Goal: Task Accomplishment & Management: Manage account settings

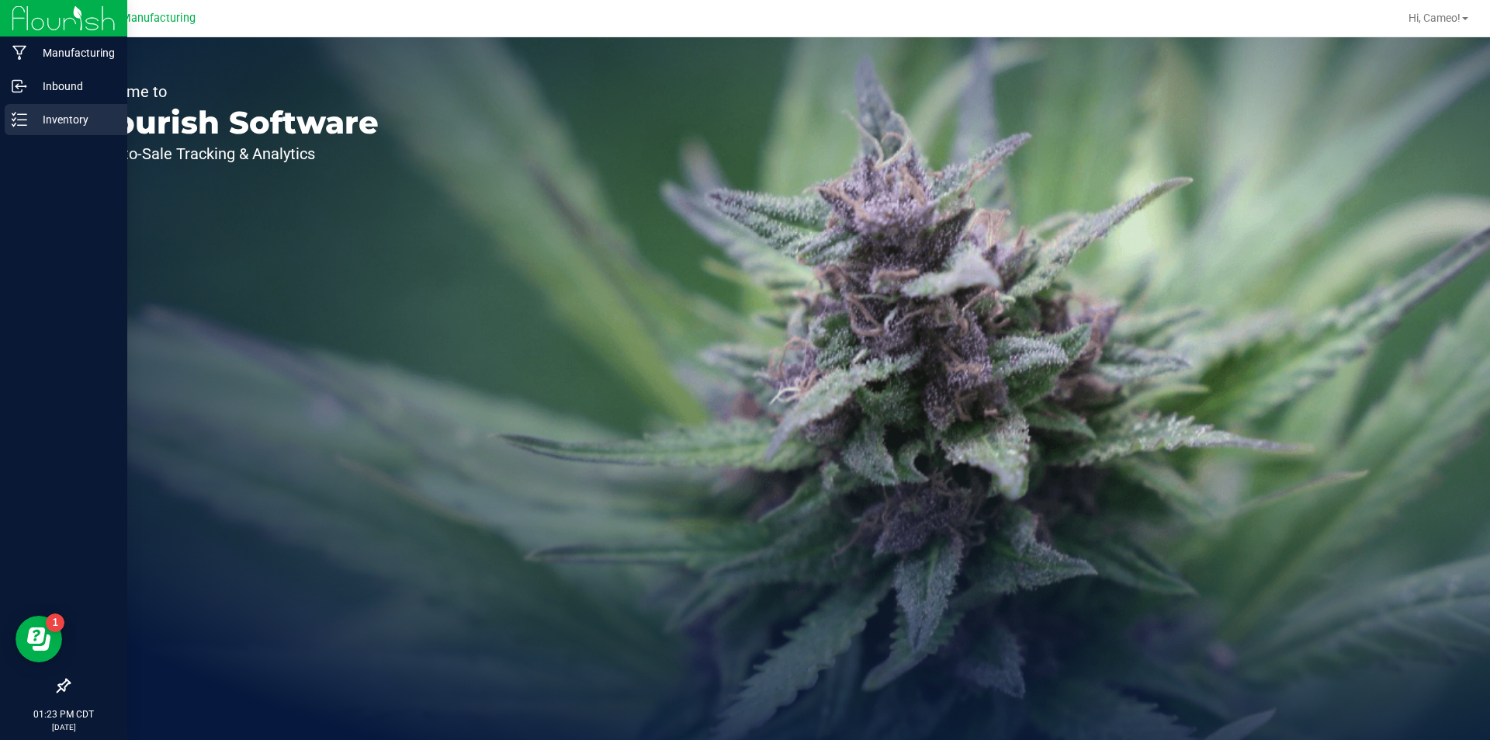
click at [3, 129] on link "Inventory" at bounding box center [63, 120] width 127 height 33
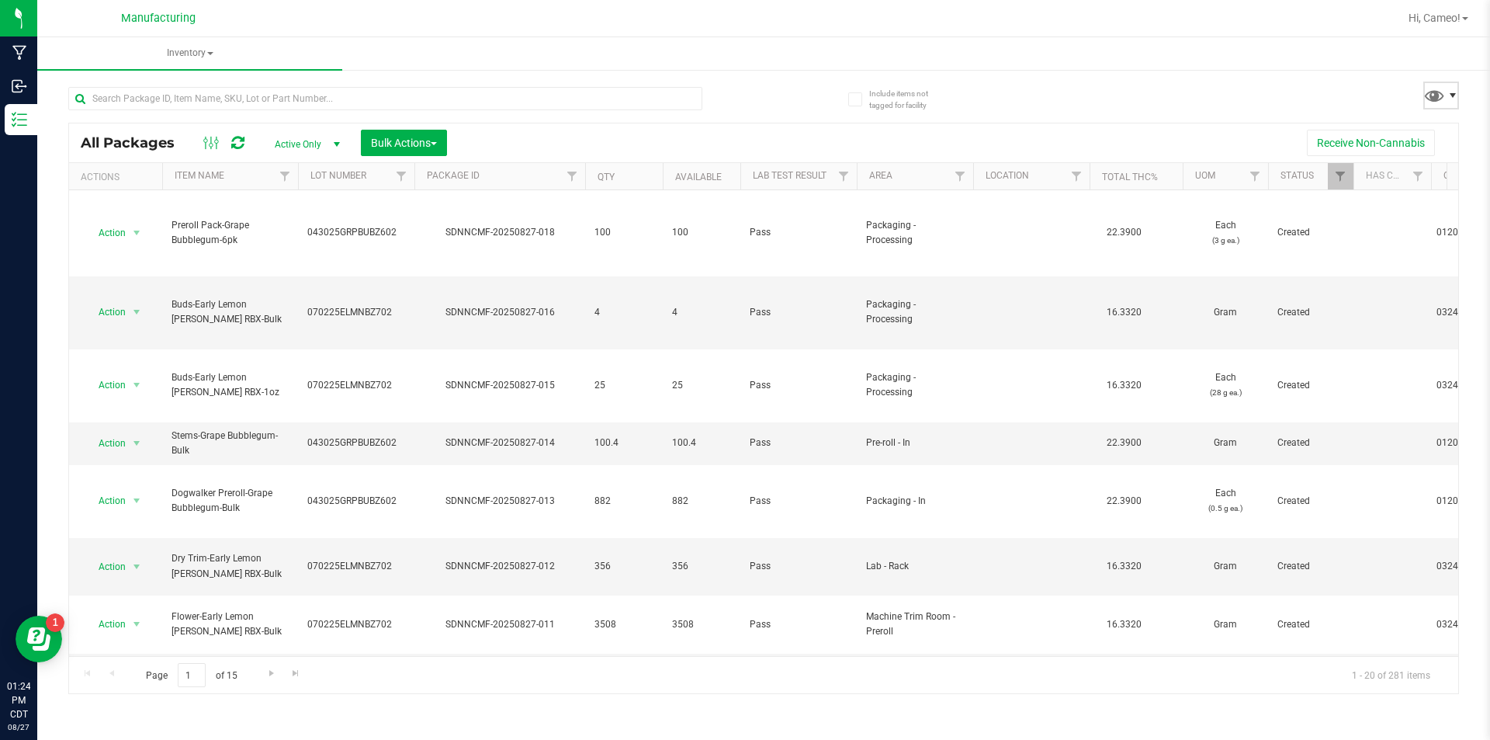
click at [1451, 89] on span at bounding box center [1453, 95] width 12 height 12
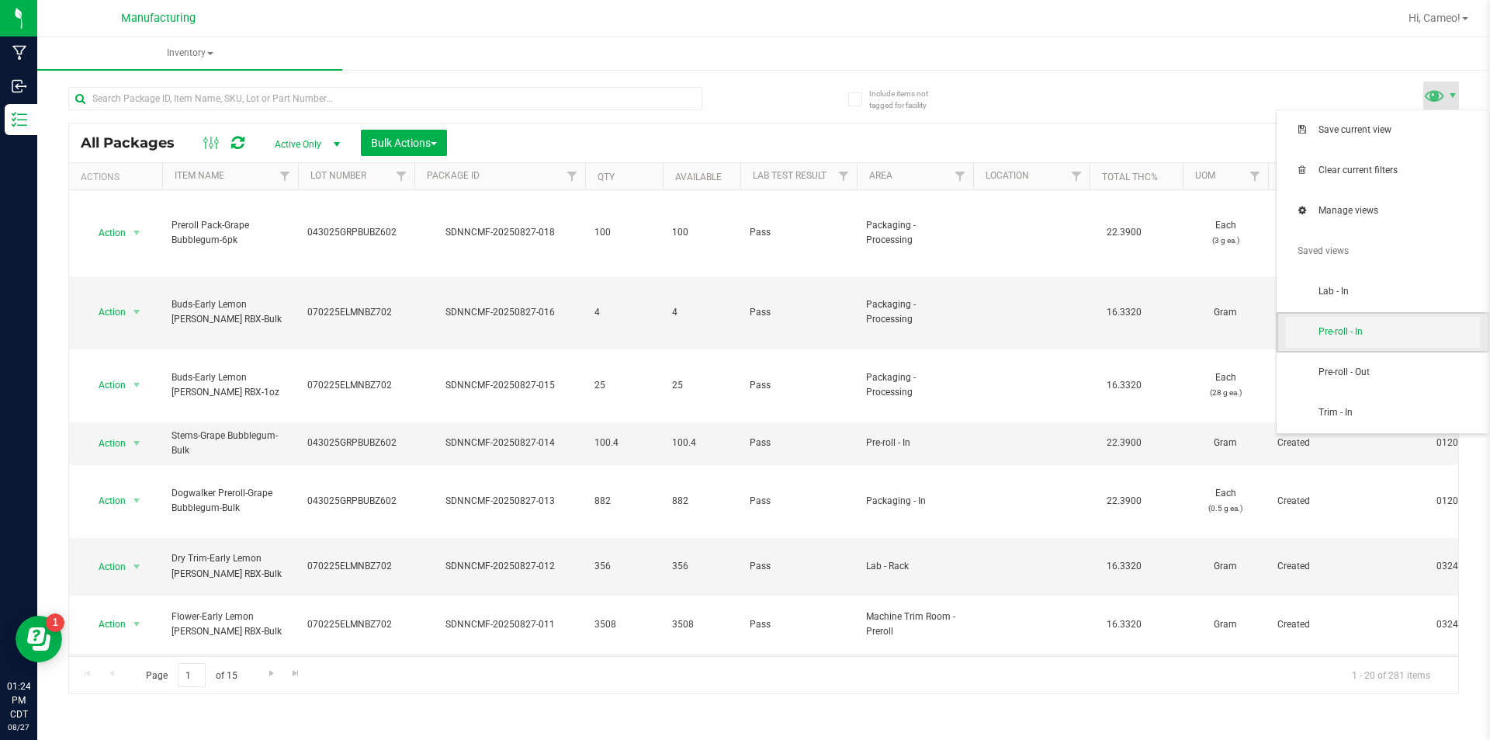
click at [1364, 320] on span "Pre-roll - In" at bounding box center [1383, 332] width 194 height 31
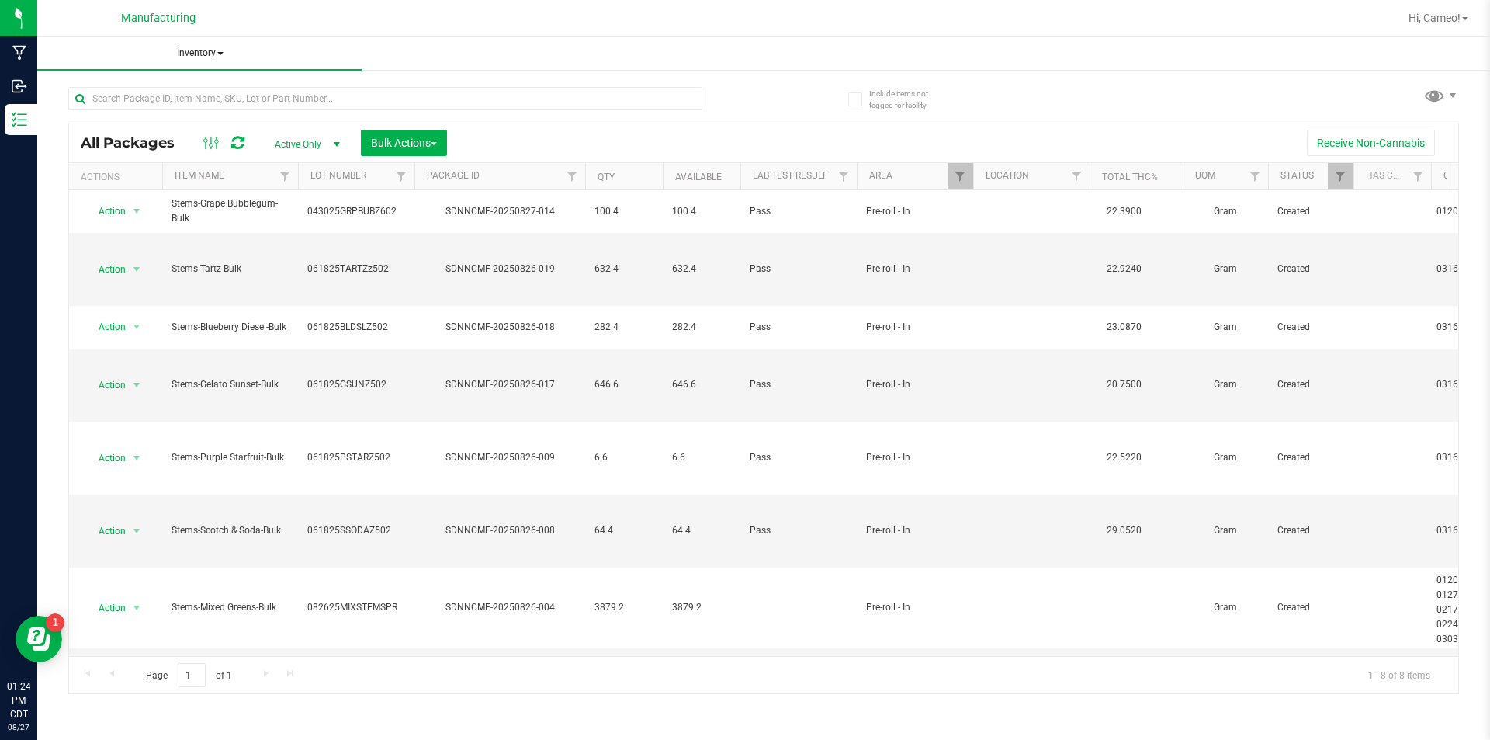
click at [207, 51] on span "Inventory" at bounding box center [199, 53] width 325 height 33
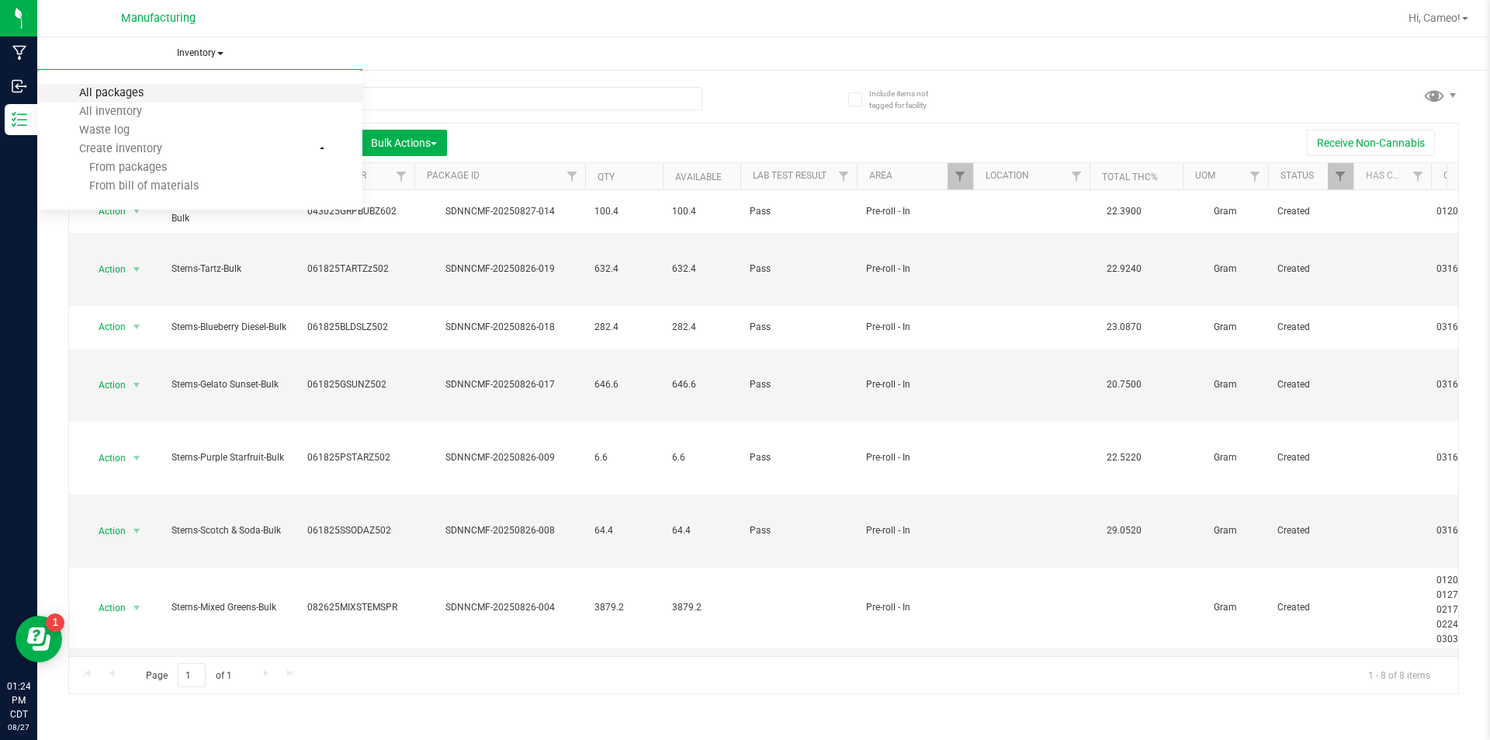
click at [138, 93] on span "All packages" at bounding box center [111, 92] width 106 height 13
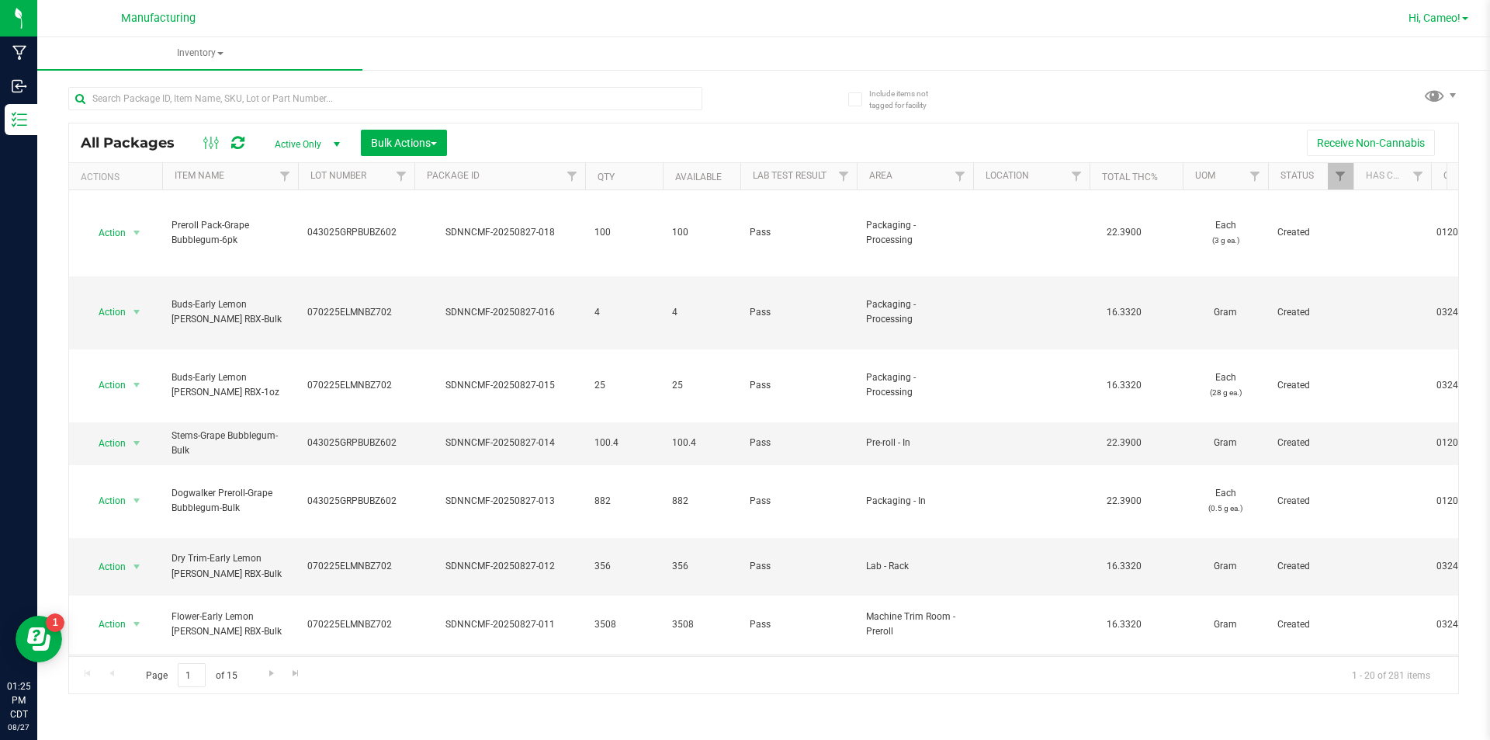
click at [1454, 23] on span "Hi, Cameo!" at bounding box center [1435, 18] width 52 height 12
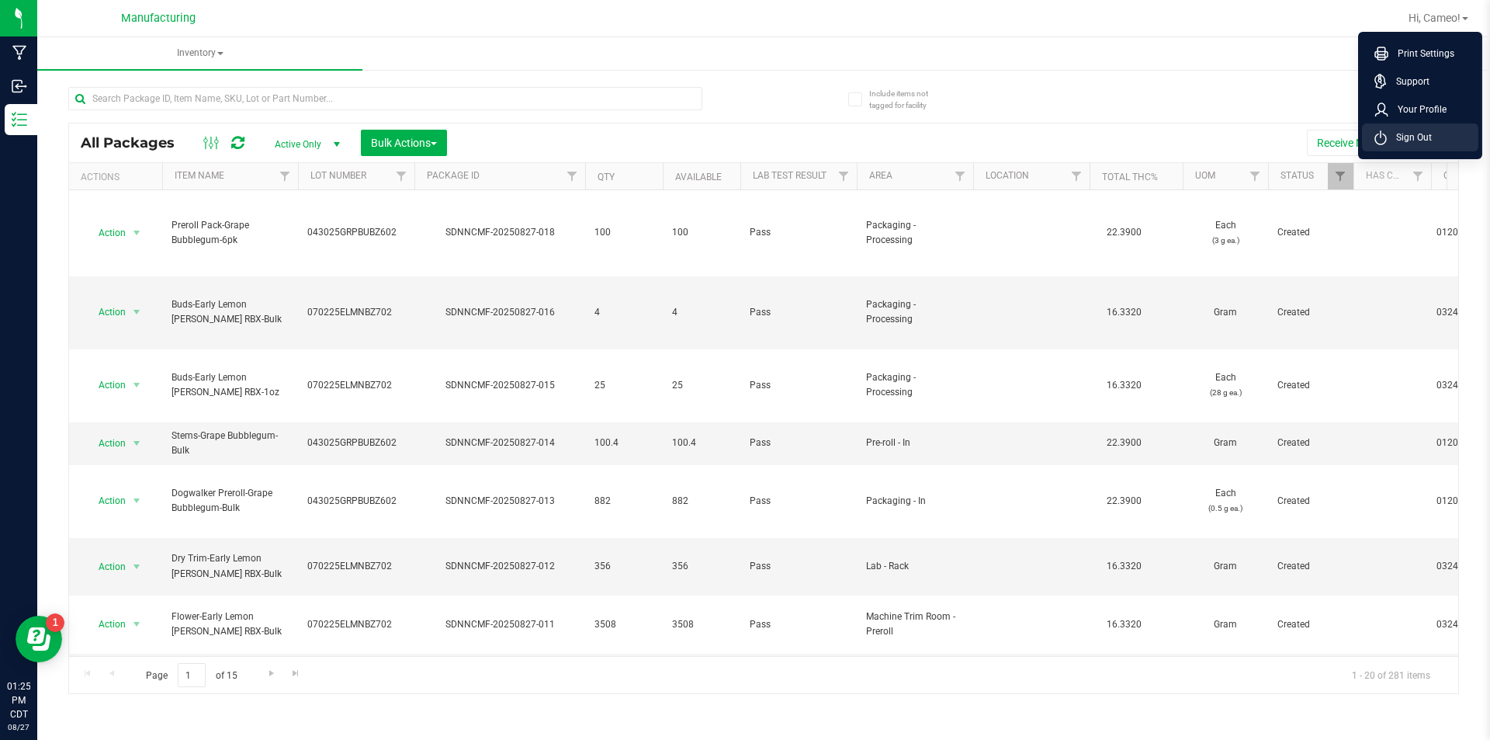
click at [1425, 138] on span "Sign Out" at bounding box center [1409, 138] width 45 height 16
